Goal: Task Accomplishment & Management: Complete application form

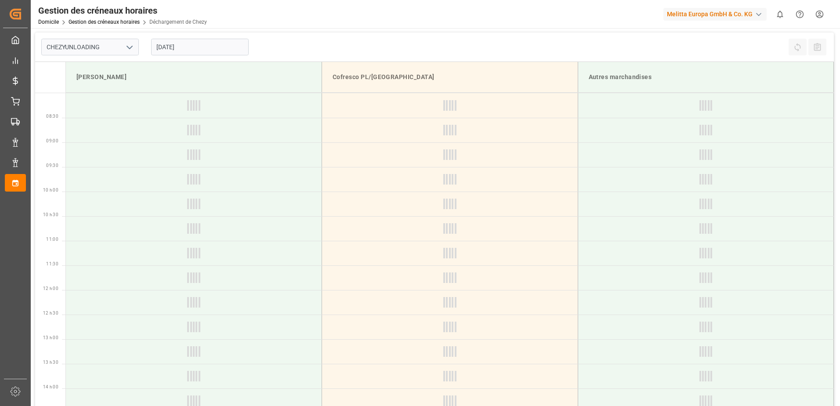
type input "Chezy Unloading"
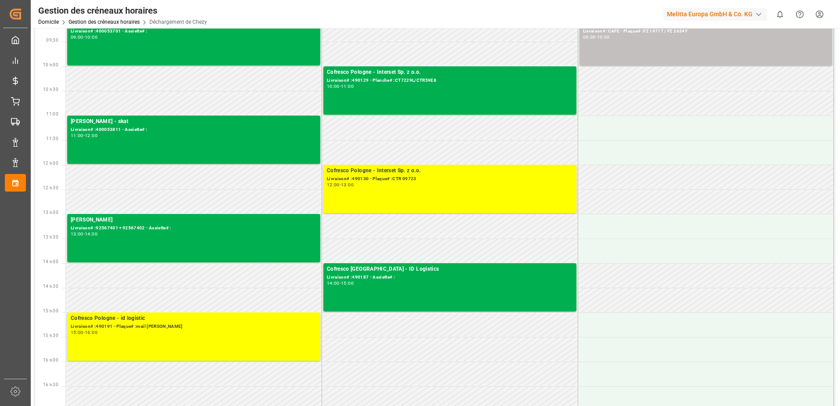
scroll to position [132, 0]
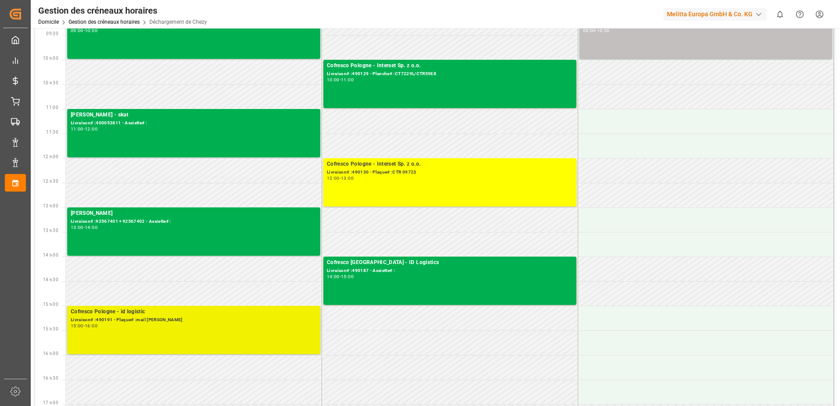
click at [229, 328] on div "15:00 - 16:00" at bounding box center [194, 326] width 246 height 5
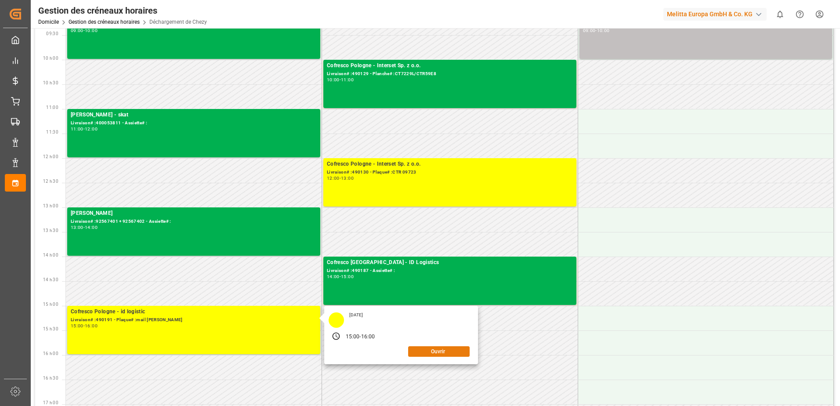
click at [428, 354] on button "Ouvrir" at bounding box center [438, 351] width 61 height 11
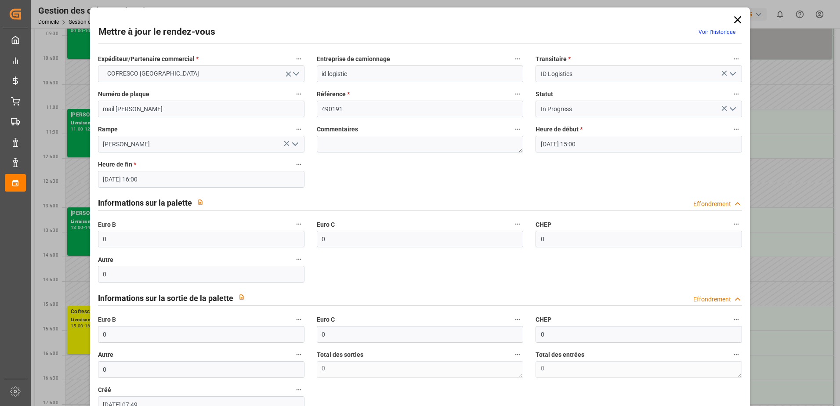
click at [731, 109] on polyline "Ouvrir le menu" at bounding box center [732, 109] width 5 height 3
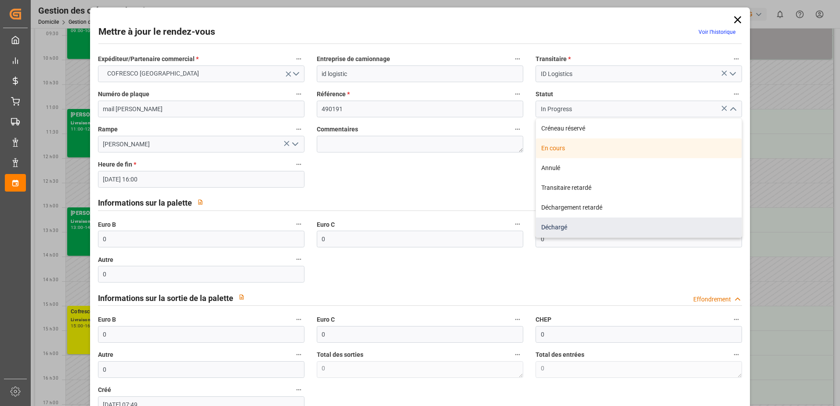
click at [633, 226] on div "Déchargé" at bounding box center [639, 227] width 206 height 20
type input "Unloaded"
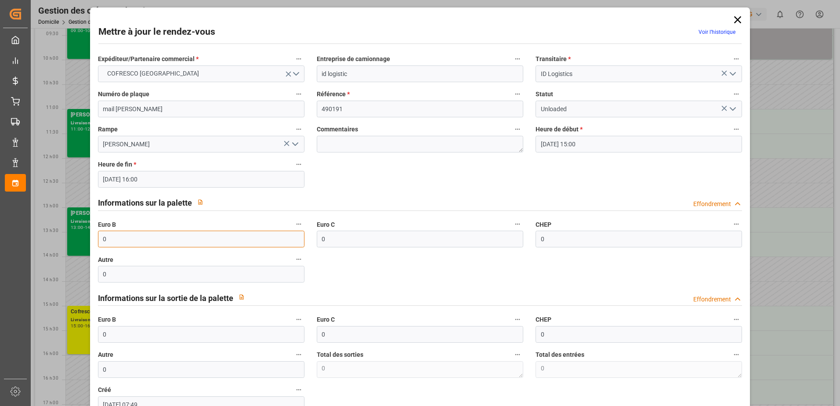
click at [135, 239] on input "0" at bounding box center [201, 239] width 206 height 17
type input "33"
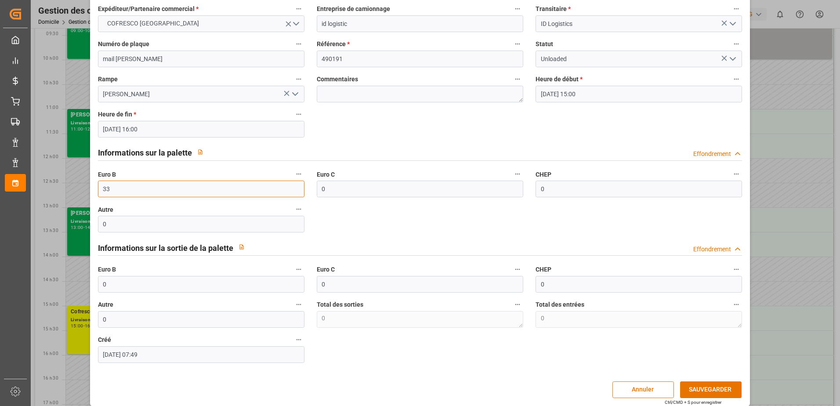
scroll to position [58, 0]
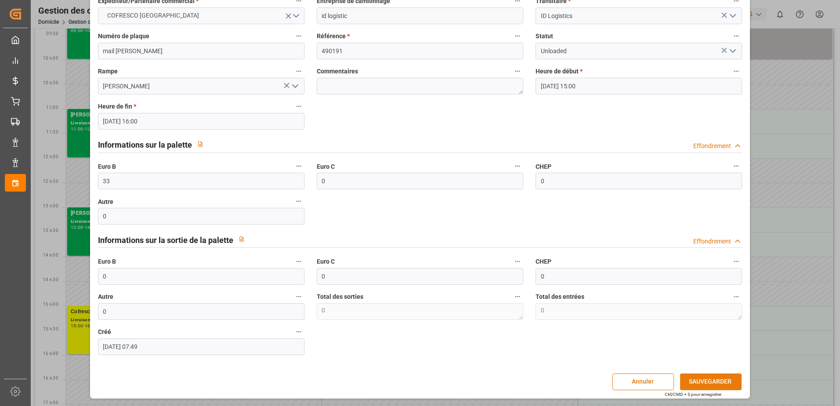
click at [701, 380] on button "SAUVEGARDER" at bounding box center [710, 381] width 61 height 17
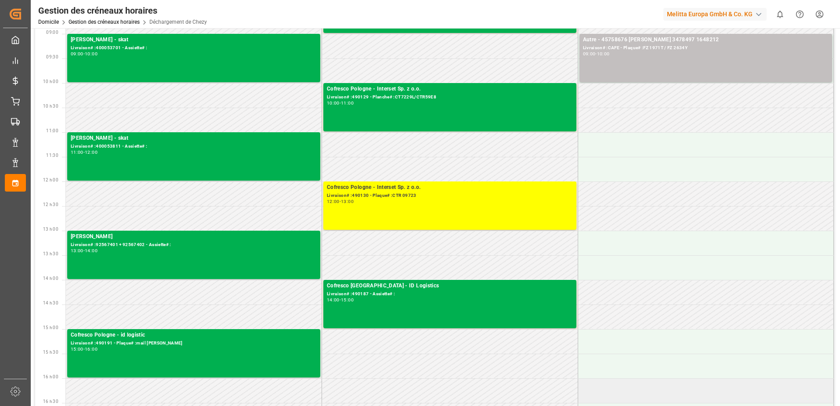
scroll to position [88, 0]
